Goal: Task Accomplishment & Management: Use online tool/utility

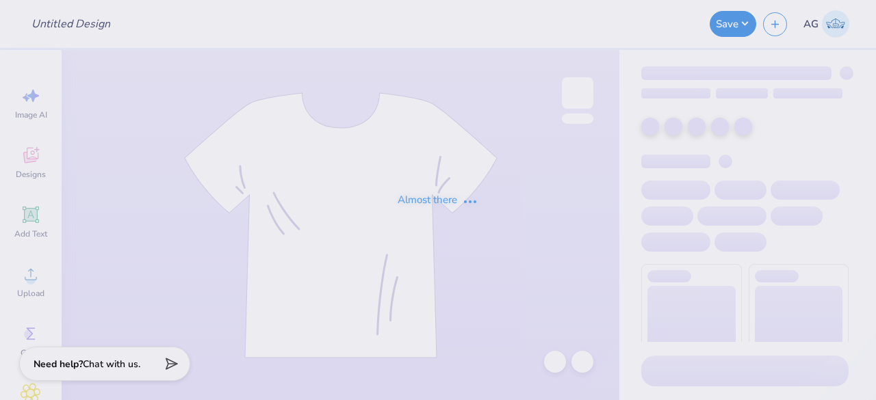
type input "yerb merch"
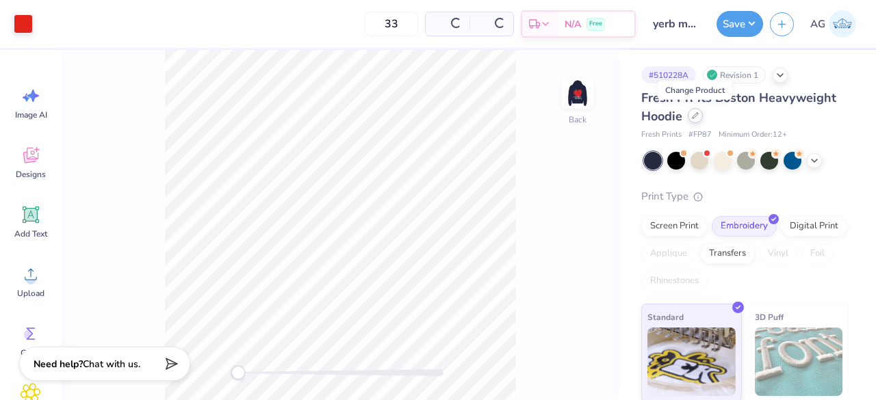
click at [697, 114] on icon at bounding box center [695, 115] width 5 height 5
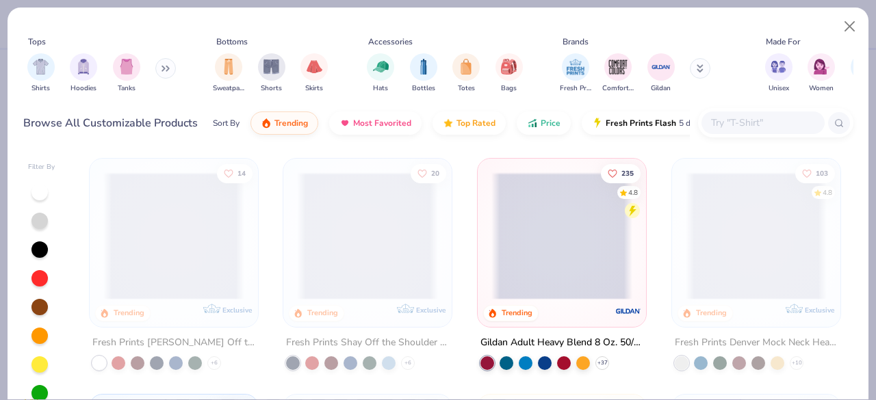
click at [728, 196] on span at bounding box center [756, 236] width 141 height 127
click at [845, 26] on button "Close" at bounding box center [850, 27] width 26 height 26
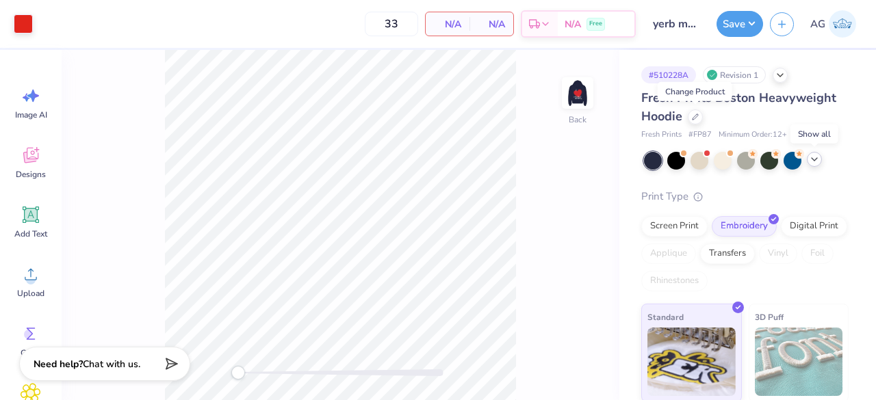
click at [815, 160] on polyline at bounding box center [814, 159] width 5 height 3
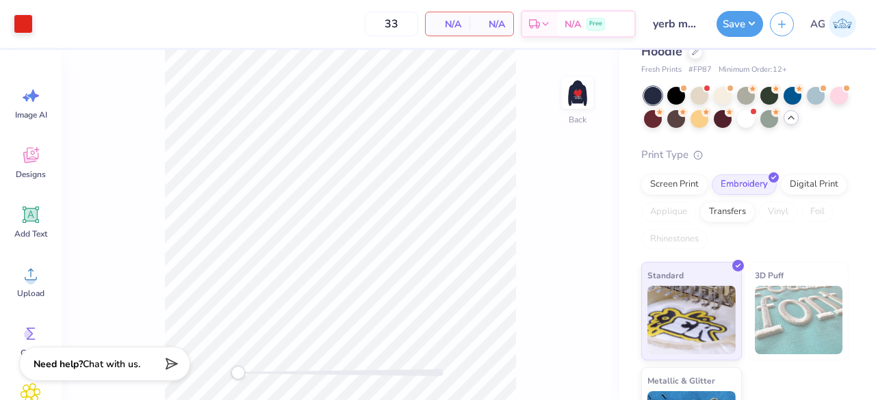
scroll to position [130, 0]
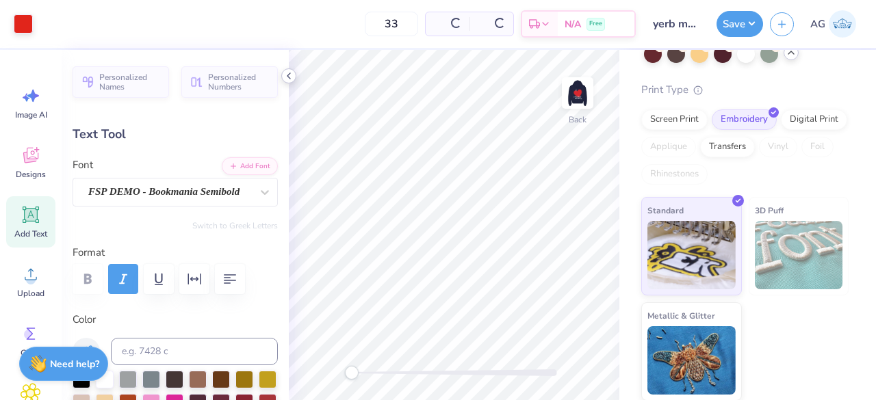
click at [287, 73] on icon at bounding box center [288, 76] width 11 height 11
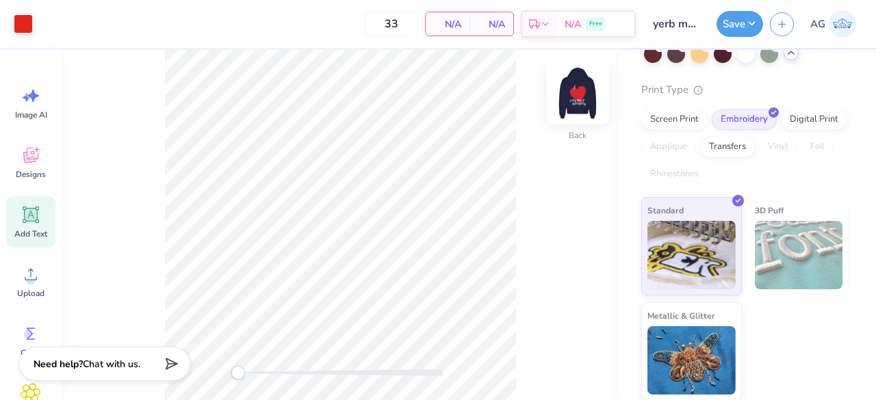
click at [575, 116] on img at bounding box center [577, 93] width 55 height 55
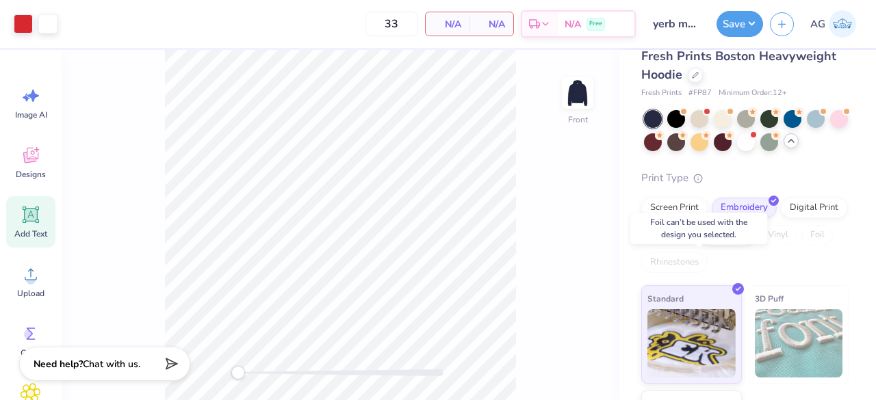
scroll to position [0, 0]
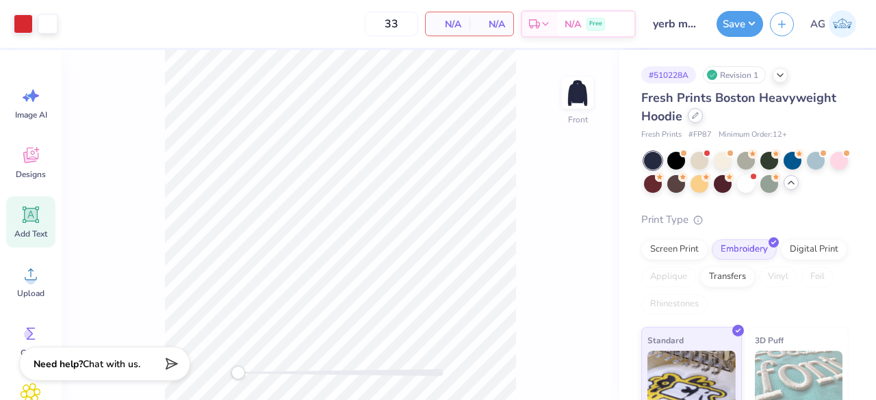
click at [691, 114] on div at bounding box center [695, 115] width 15 height 15
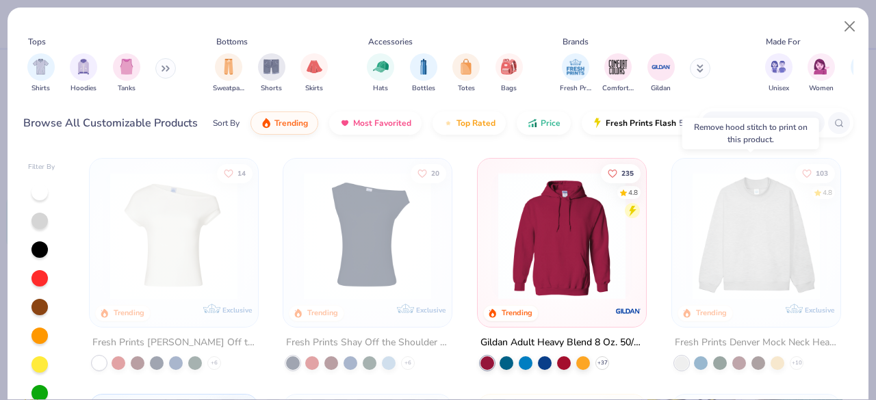
click at [759, 217] on img at bounding box center [756, 236] width 141 height 127
click at [846, 25] on button "Close" at bounding box center [850, 27] width 26 height 26
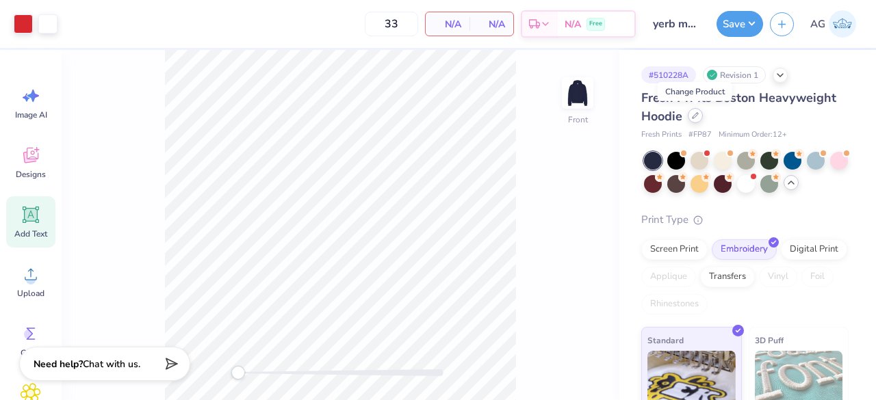
click at [698, 122] on div at bounding box center [695, 115] width 15 height 15
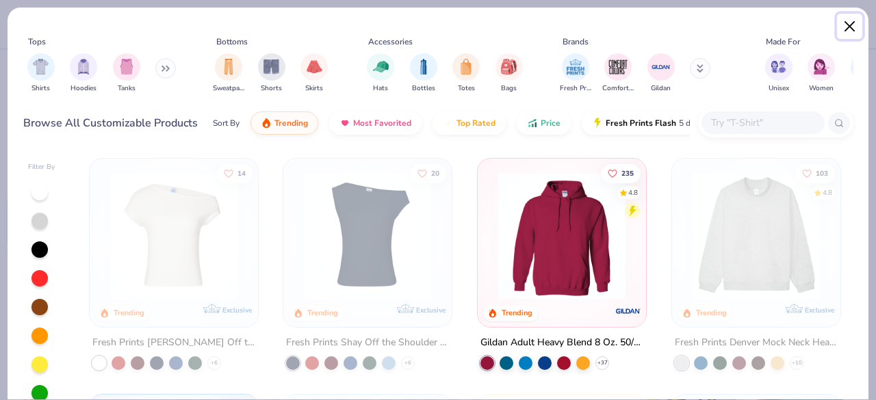
click at [845, 32] on button "Close" at bounding box center [850, 27] width 26 height 26
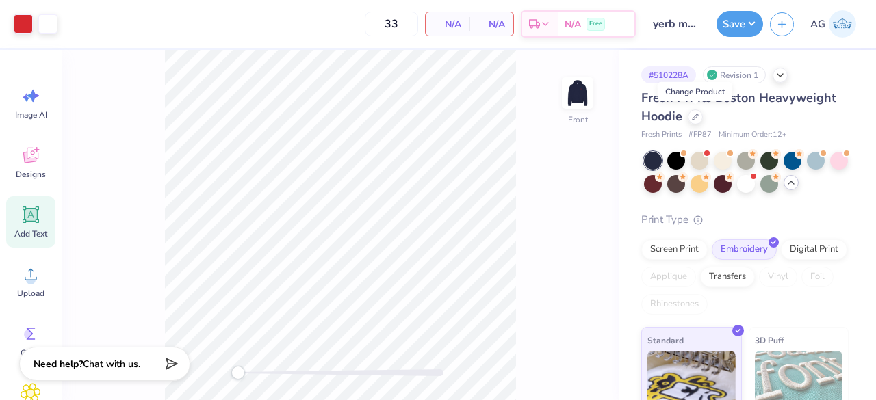
click at [735, 76] on div "Revision 1" at bounding box center [734, 74] width 63 height 17
click at [780, 75] on icon at bounding box center [780, 73] width 11 height 11
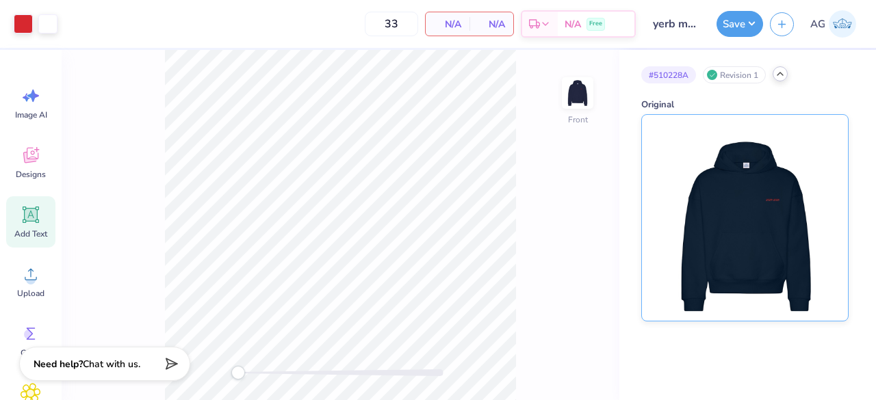
click at [737, 214] on img at bounding box center [745, 218] width 170 height 206
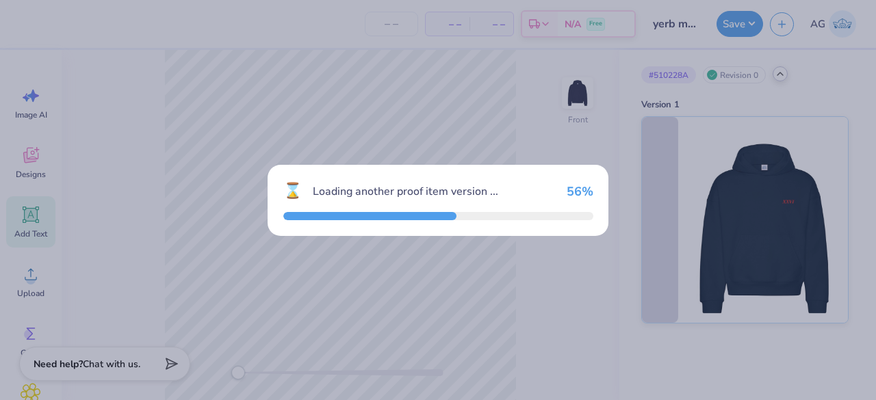
type input "0"
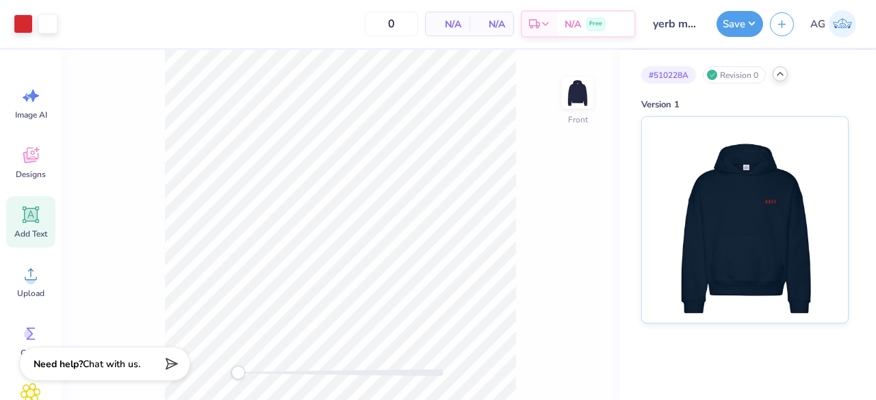
click at [737, 79] on div "Revision 0" at bounding box center [734, 74] width 63 height 17
click at [593, 101] on img at bounding box center [577, 93] width 55 height 55
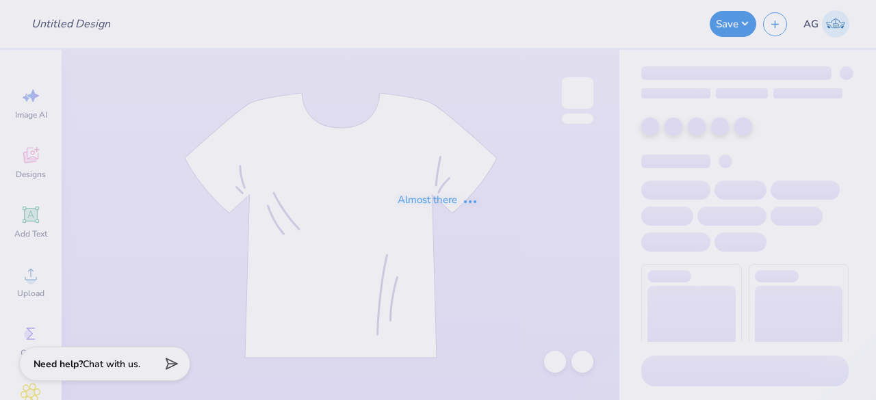
type input "yerb merch"
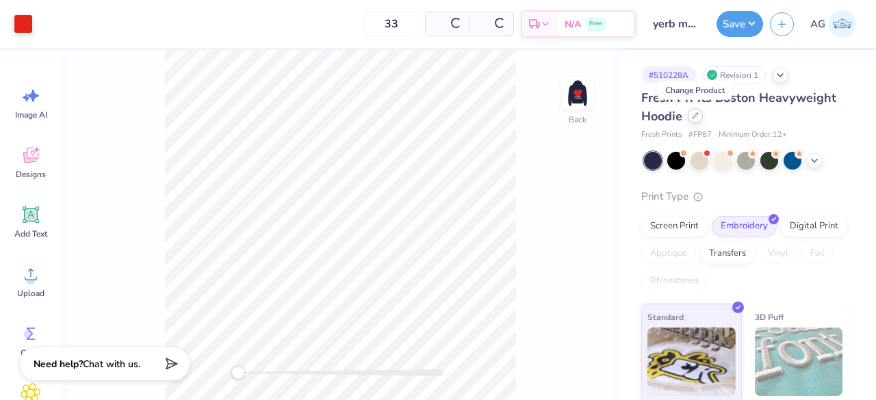
click at [692, 120] on div at bounding box center [695, 115] width 15 height 15
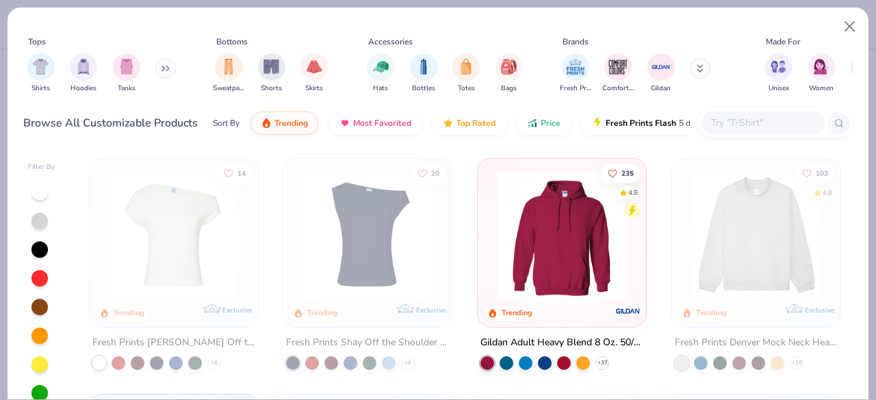
click at [743, 240] on img at bounding box center [756, 236] width 141 height 127
click at [769, 216] on img at bounding box center [756, 236] width 141 height 127
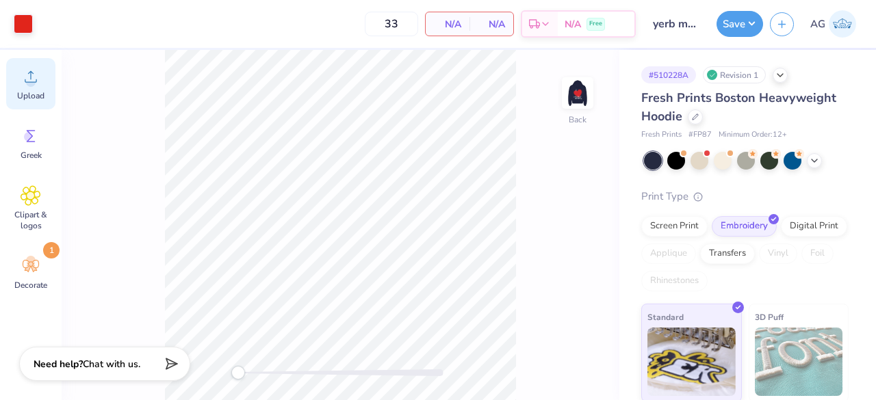
scroll to position [199, 0]
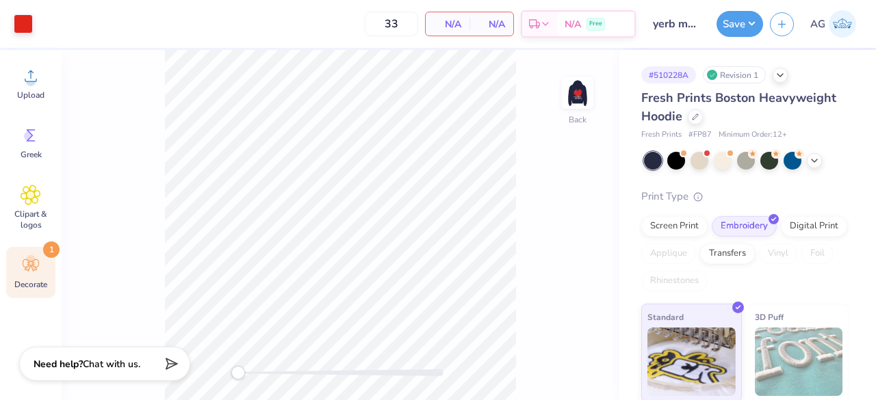
click at [42, 279] on span "Decorate" at bounding box center [30, 284] width 33 height 11
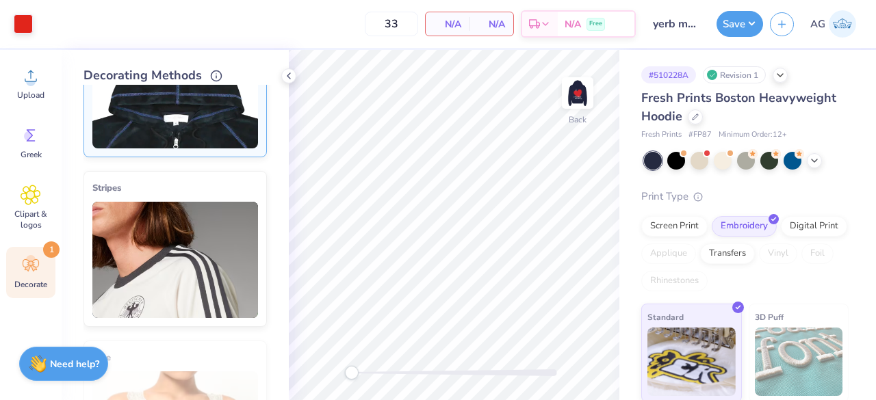
scroll to position [127, 0]
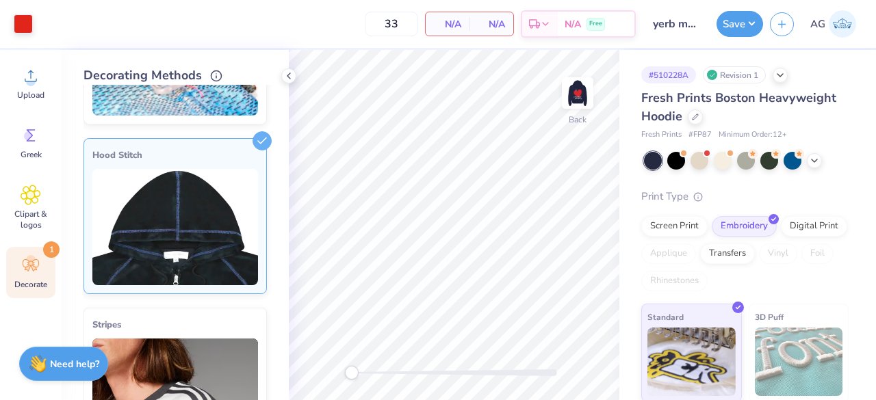
drag, startPoint x: 246, startPoint y: 144, endPoint x: 203, endPoint y: 154, distance: 44.2
click at [203, 154] on div "Hood Stitch" at bounding box center [175, 216] width 183 height 156
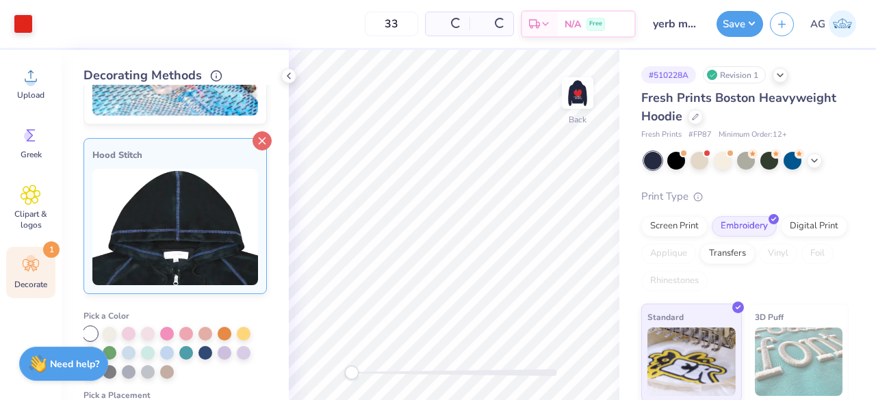
click at [255, 139] on icon at bounding box center [262, 140] width 19 height 19
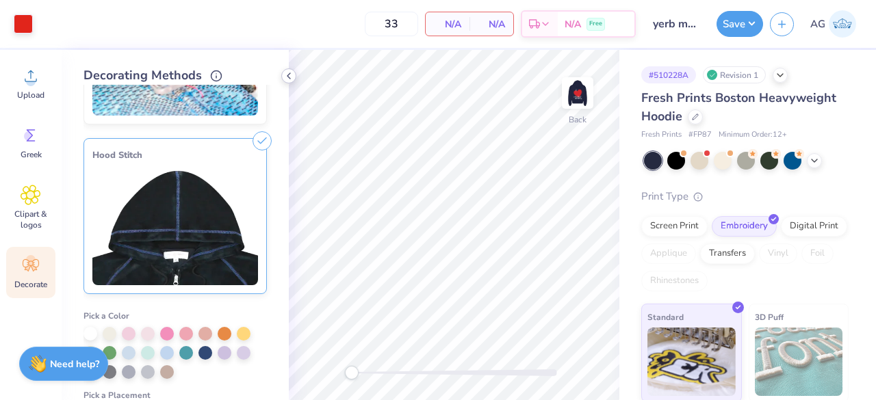
click at [293, 79] on icon at bounding box center [288, 76] width 11 height 11
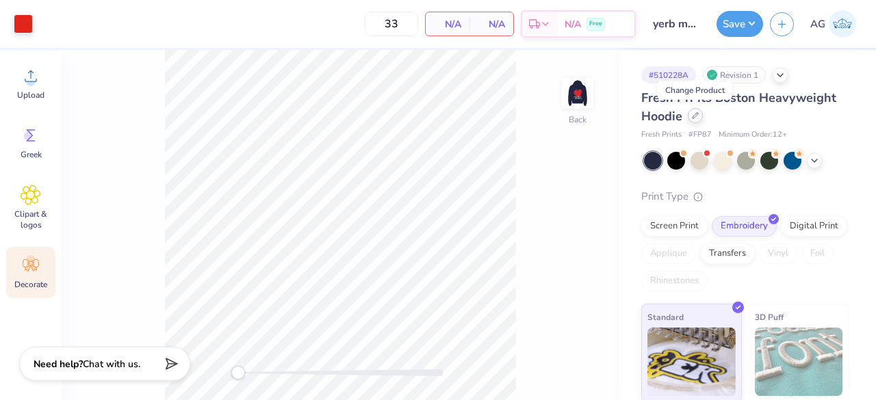
click at [702, 118] on div at bounding box center [695, 115] width 15 height 15
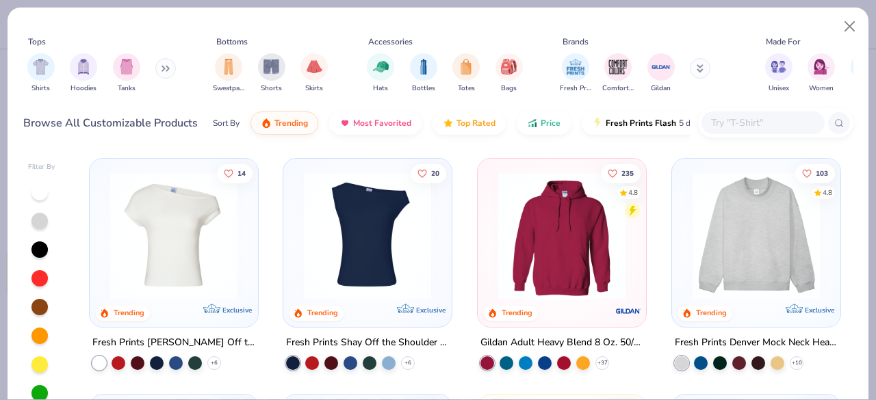
click at [743, 206] on img at bounding box center [756, 236] width 141 height 127
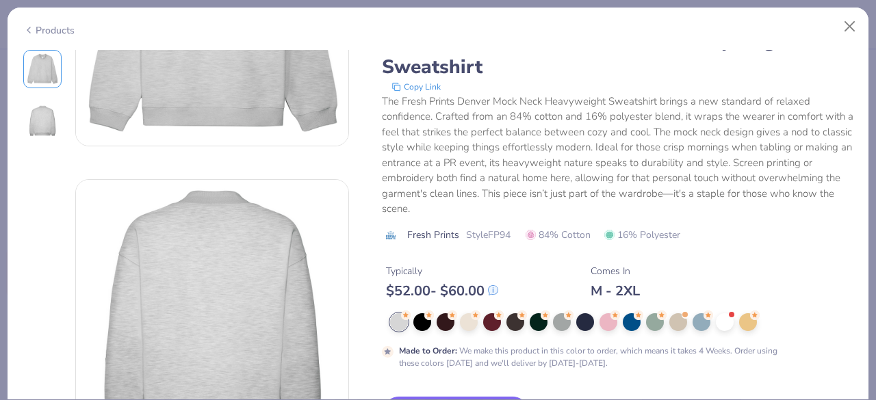
scroll to position [205, 0]
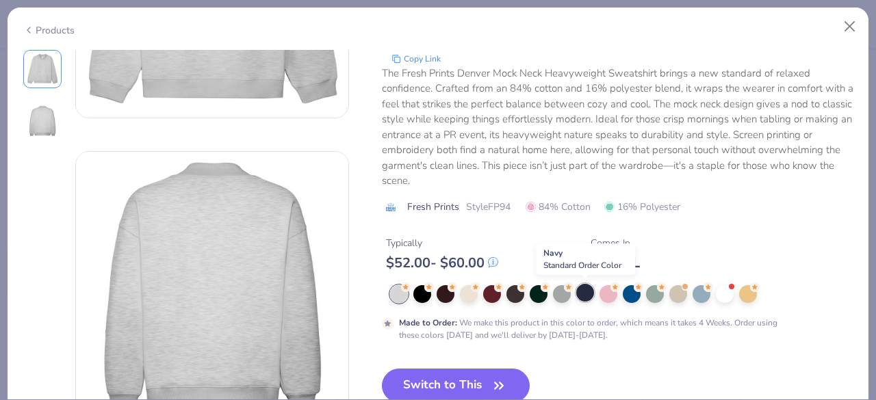
click at [583, 294] on div at bounding box center [585, 293] width 18 height 18
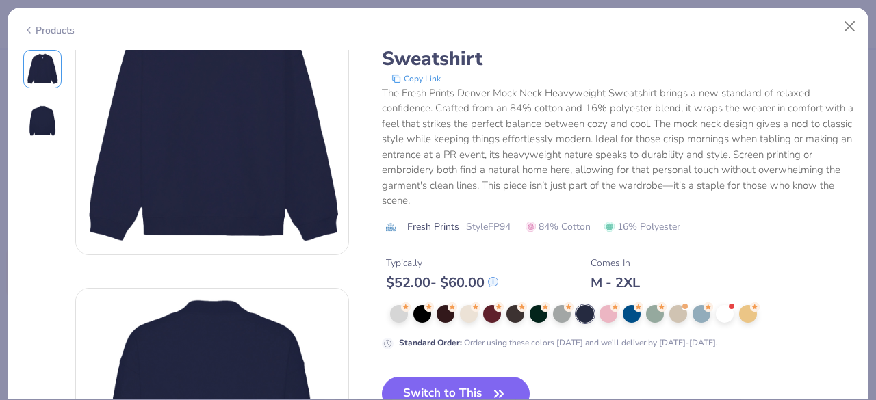
scroll to position [205, 0]
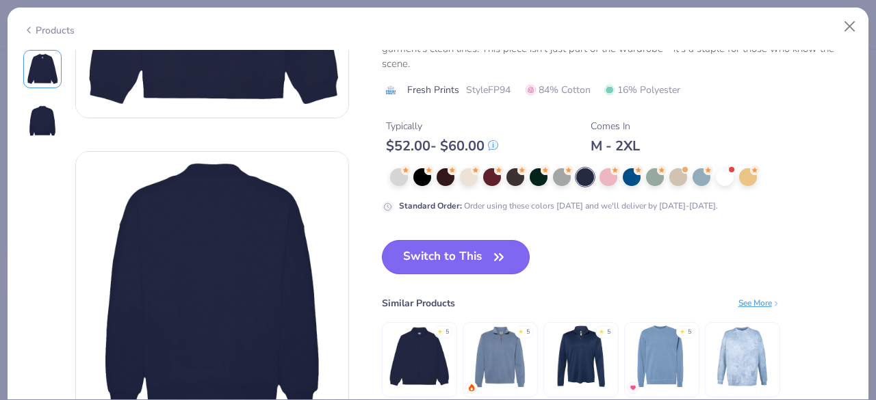
click at [492, 255] on icon "button" at bounding box center [498, 257] width 19 height 19
click at [504, 254] on icon "button" at bounding box center [498, 257] width 19 height 19
type input "50"
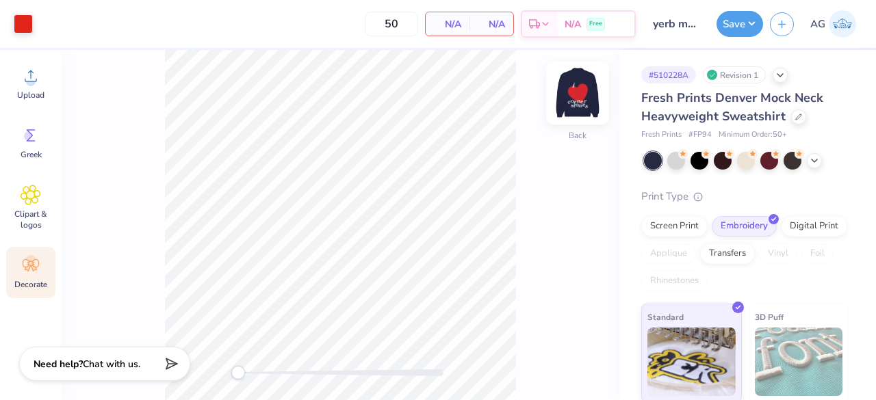
click at [580, 102] on img at bounding box center [577, 93] width 55 height 55
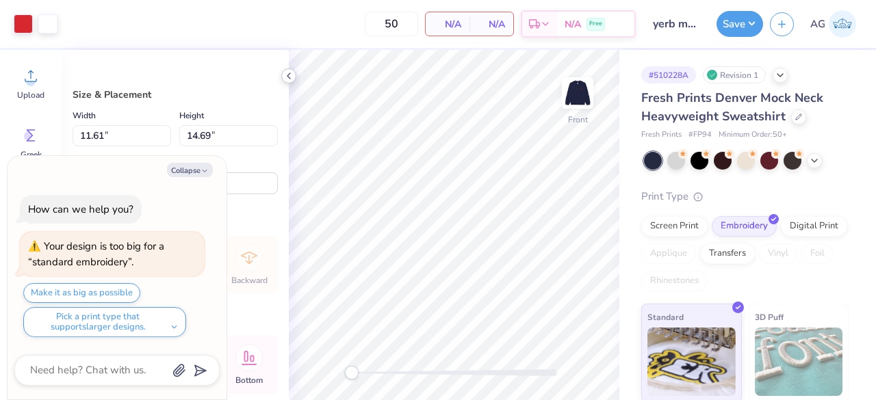
type textarea "x"
type input "8.05"
type input "10.19"
type textarea "x"
type input "8.80"
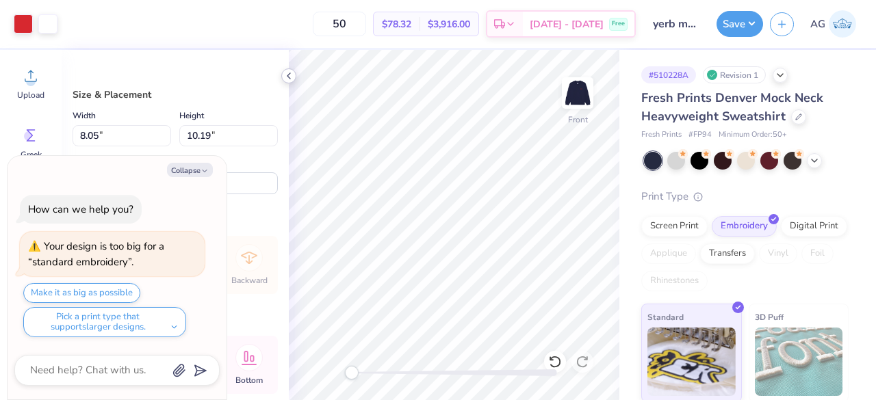
type input "11.14"
type textarea "x"
type input "9.34"
type input "11.83"
click at [683, 223] on div "Screen Print" at bounding box center [674, 224] width 66 height 21
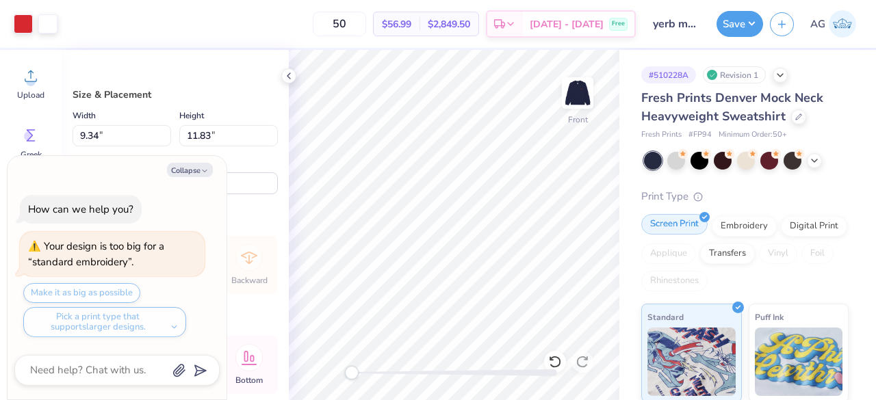
type textarea "x"
type input "3.00"
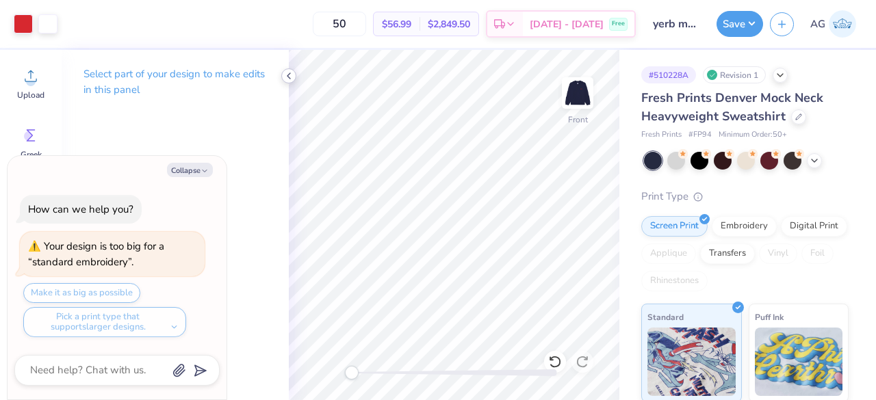
click at [292, 75] on icon at bounding box center [288, 76] width 11 height 11
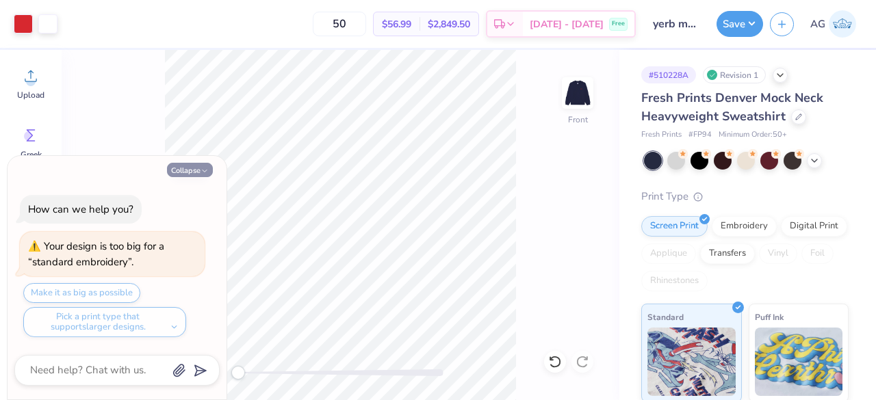
click at [189, 170] on button "Collapse" at bounding box center [190, 170] width 46 height 14
type textarea "x"
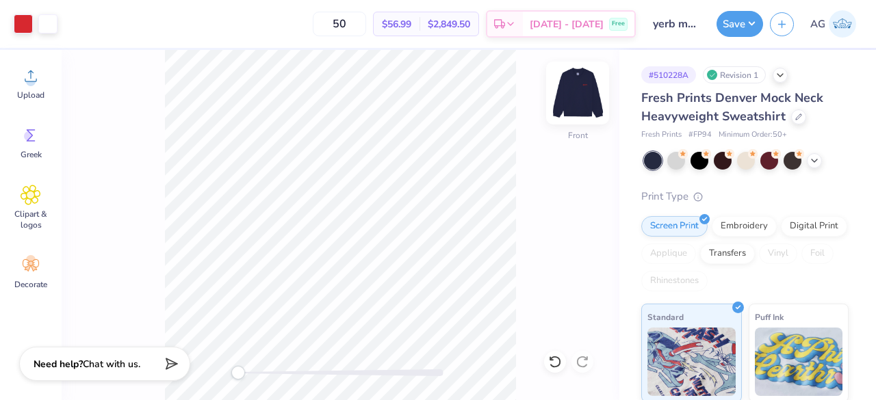
click at [565, 87] on img at bounding box center [577, 93] width 55 height 55
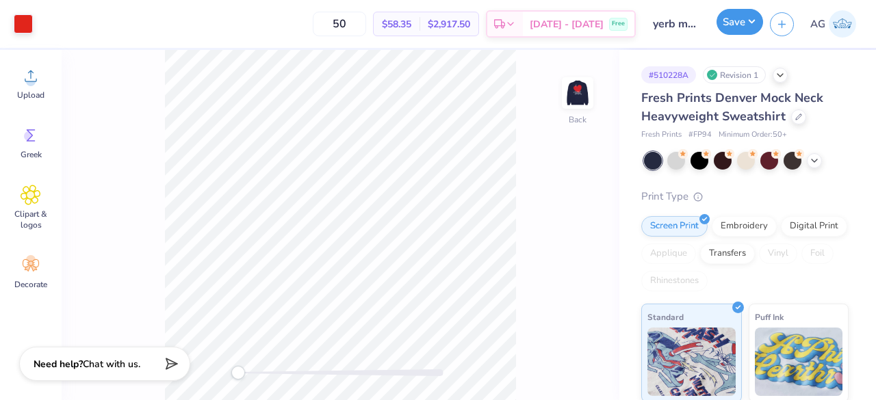
click at [743, 16] on button "Save" at bounding box center [740, 22] width 47 height 26
click at [572, 101] on img at bounding box center [577, 93] width 55 height 55
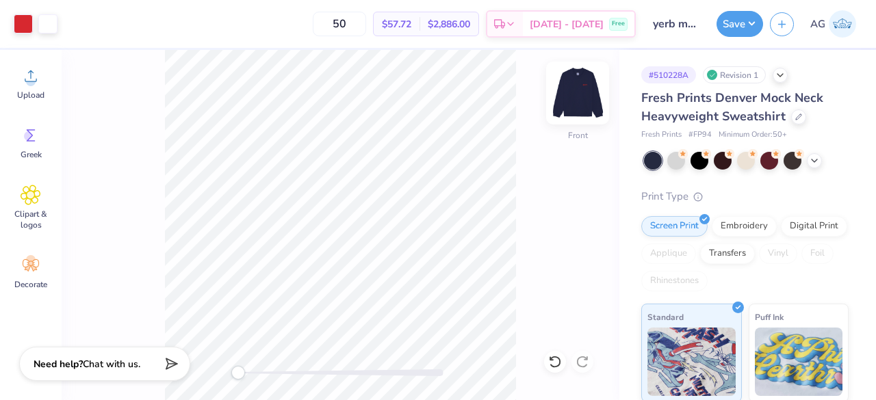
click at [586, 108] on img at bounding box center [577, 93] width 55 height 55
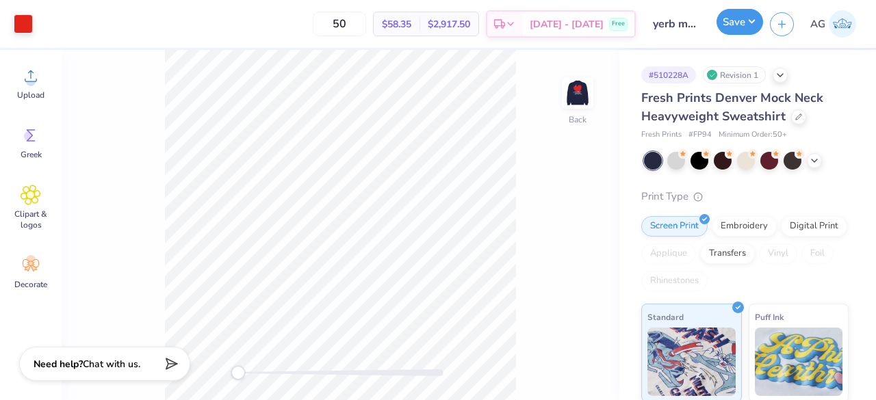
click at [733, 30] on button "Save" at bounding box center [740, 22] width 47 height 26
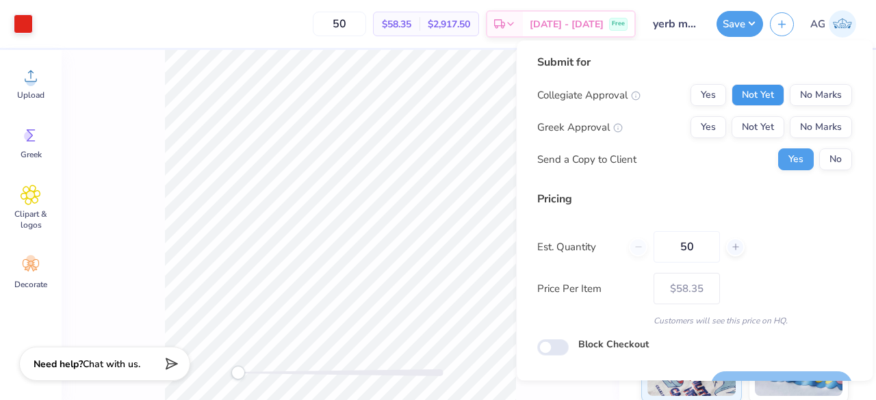
click at [764, 85] on button "Not Yet" at bounding box center [758, 95] width 53 height 22
click at [760, 128] on button "Not Yet" at bounding box center [758, 127] width 53 height 22
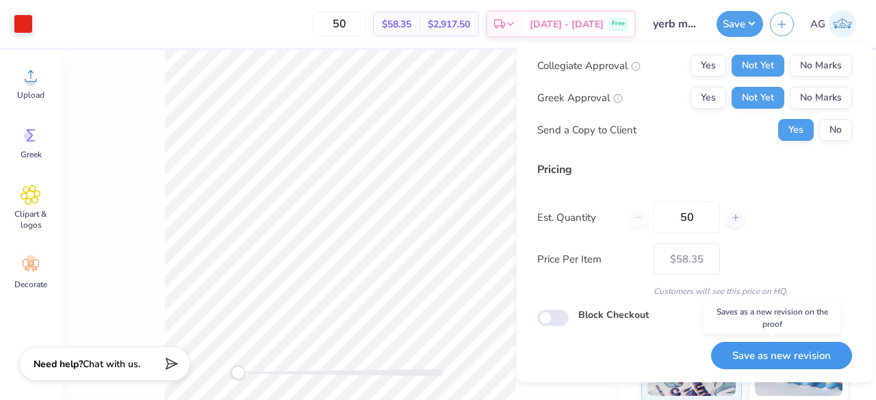
click at [790, 346] on button "Save as new revision" at bounding box center [781, 356] width 141 height 28
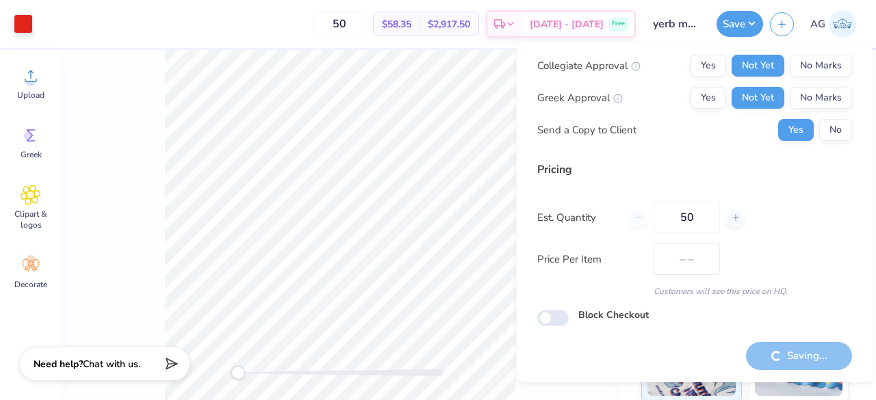
type input "$58.35"
